Goal: Complete application form

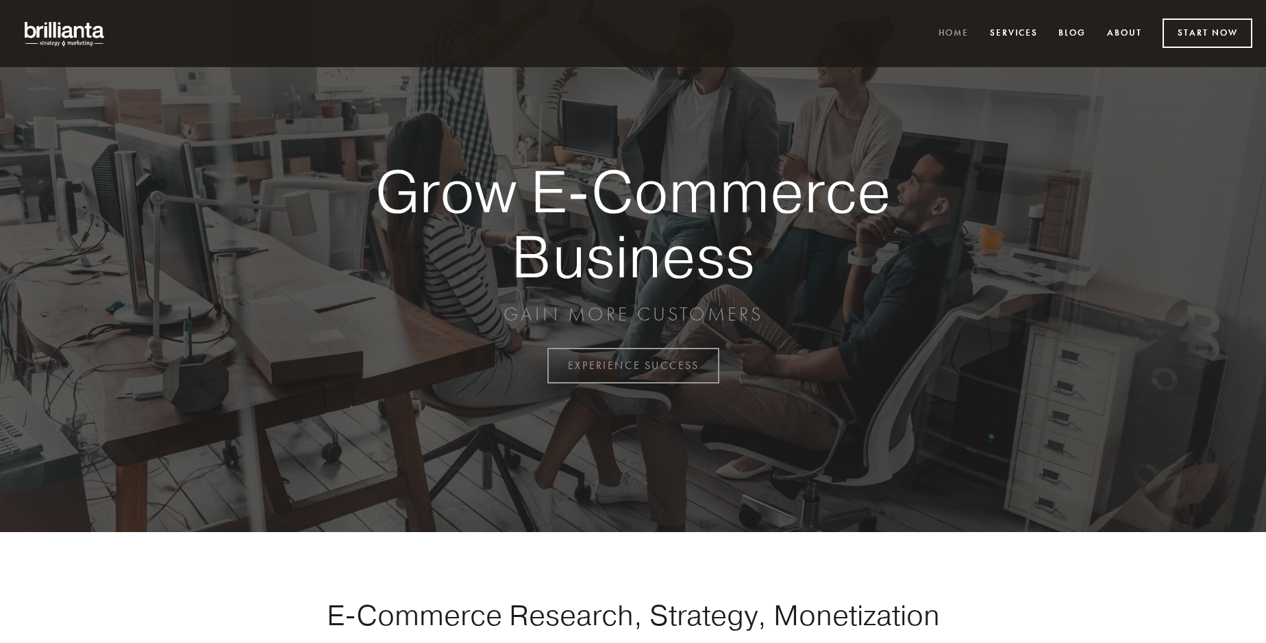
scroll to position [3592, 0]
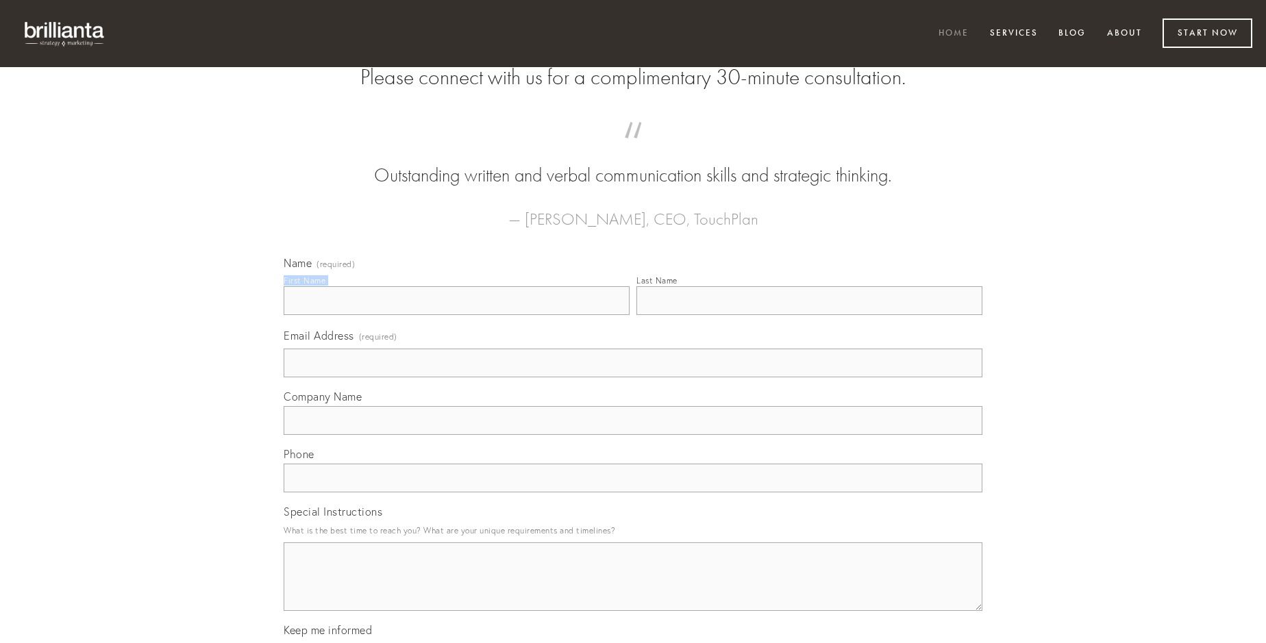
type input "[PERSON_NAME]"
click at [809, 315] on input "Last Name" at bounding box center [810, 300] width 346 height 29
type input "[PERSON_NAME]"
click at [633, 378] on input "Email Address (required)" at bounding box center [633, 363] width 699 height 29
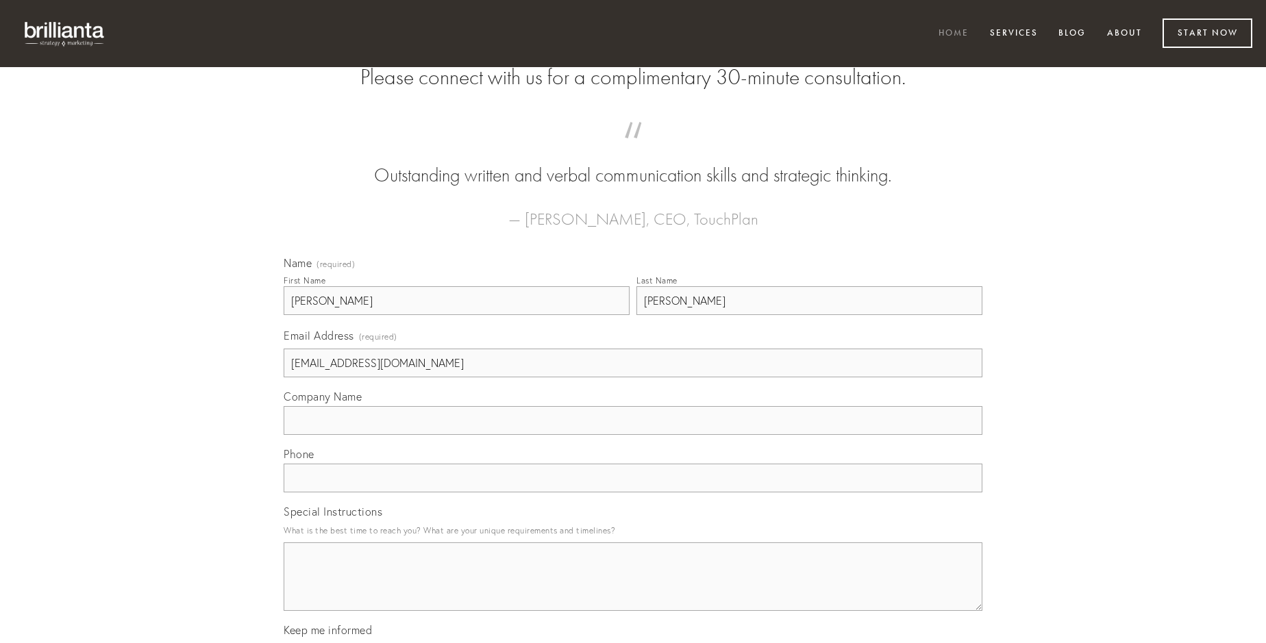
type input "[EMAIL_ADDRESS][DOMAIN_NAME]"
click at [633, 435] on input "Company Name" at bounding box center [633, 420] width 699 height 29
type input "harum"
click at [633, 493] on input "text" at bounding box center [633, 478] width 699 height 29
click at [633, 589] on textarea "Special Instructions" at bounding box center [633, 577] width 699 height 69
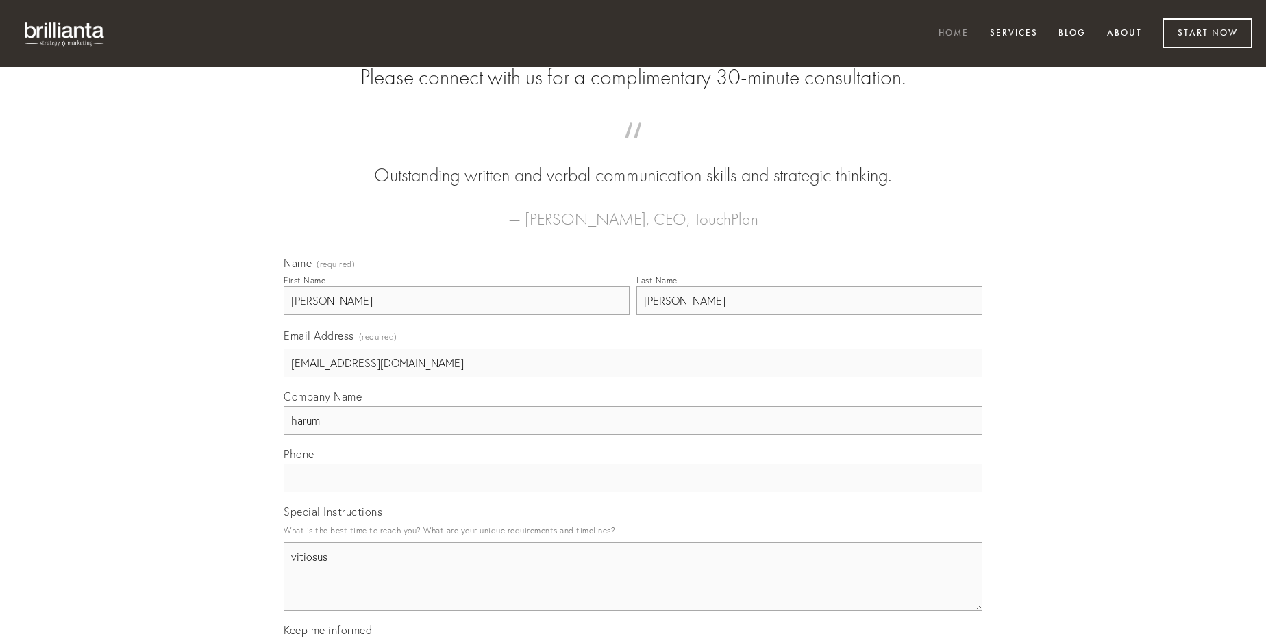
type textarea "vitiosus"
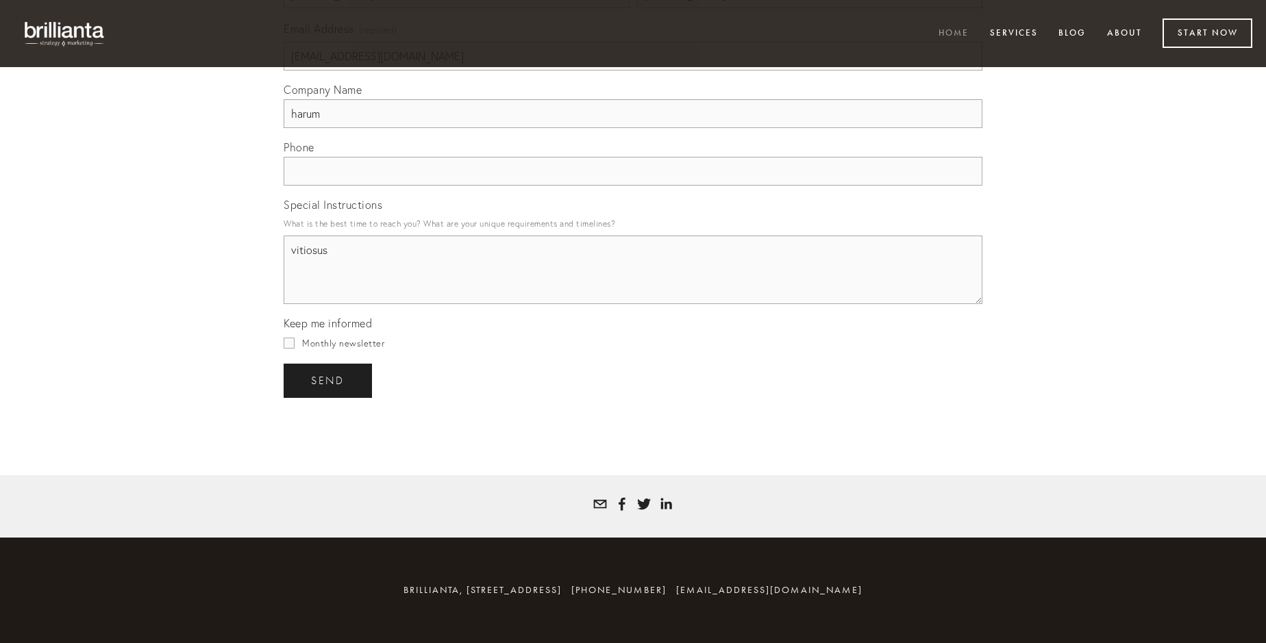
click at [329, 380] on span "send" at bounding box center [328, 381] width 34 height 12
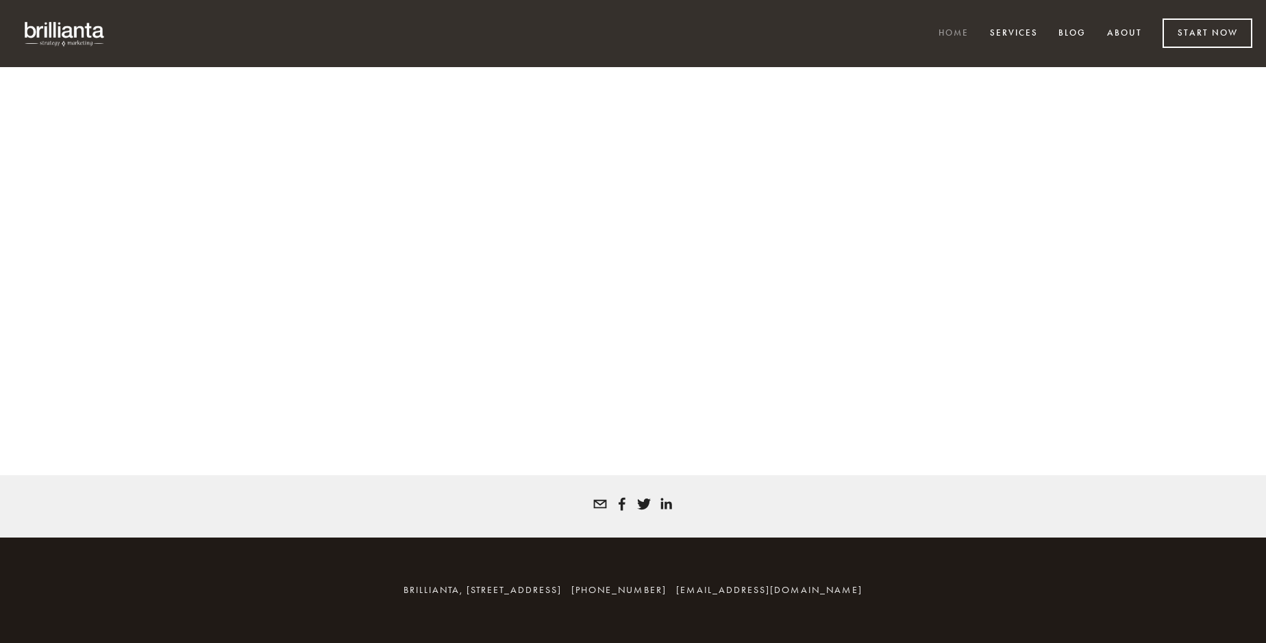
scroll to position [3574, 0]
